Goal: Information Seeking & Learning: Learn about a topic

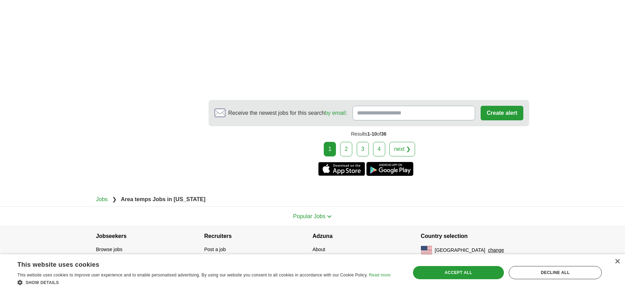
scroll to position [1075, 0]
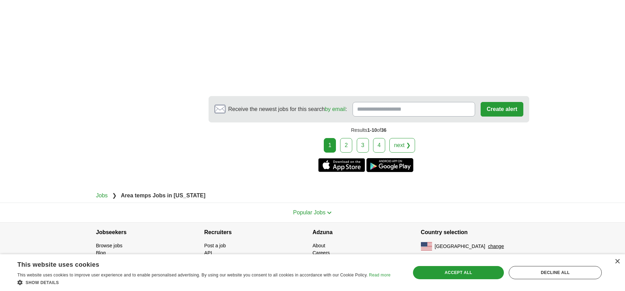
click at [345, 142] on link "2" at bounding box center [346, 145] width 12 height 15
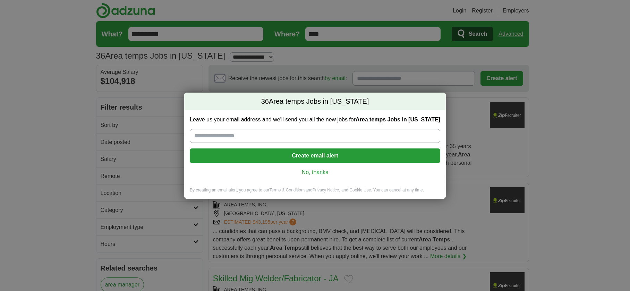
click at [314, 174] on link "No, thanks" at bounding box center [314, 173] width 239 height 8
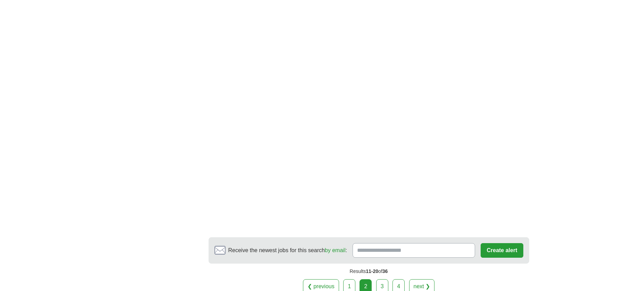
scroll to position [1214, 0]
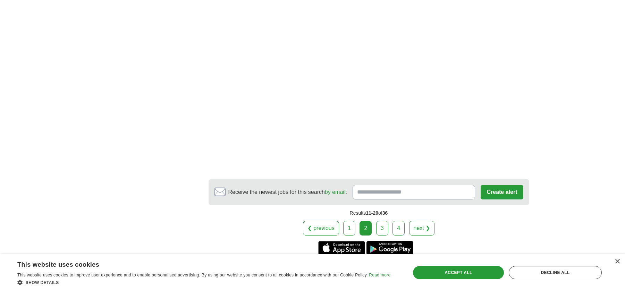
click at [384, 229] on link "3" at bounding box center [382, 228] width 12 height 15
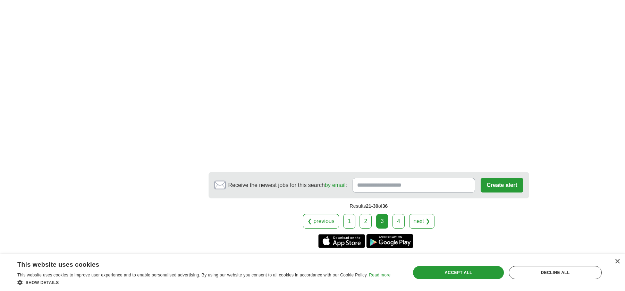
scroll to position [1249, 0]
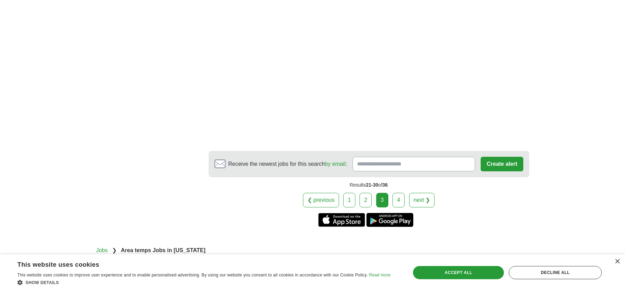
click at [397, 193] on link "4" at bounding box center [398, 200] width 12 height 15
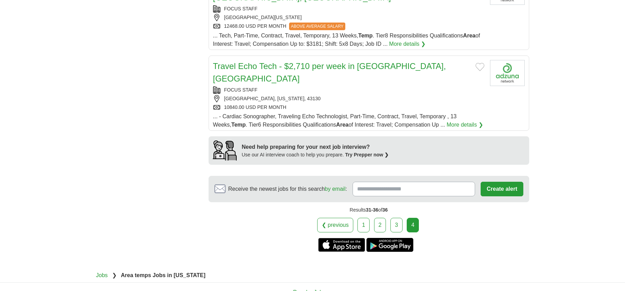
scroll to position [486, 0]
